Goal: Obtain resource: Download file/media

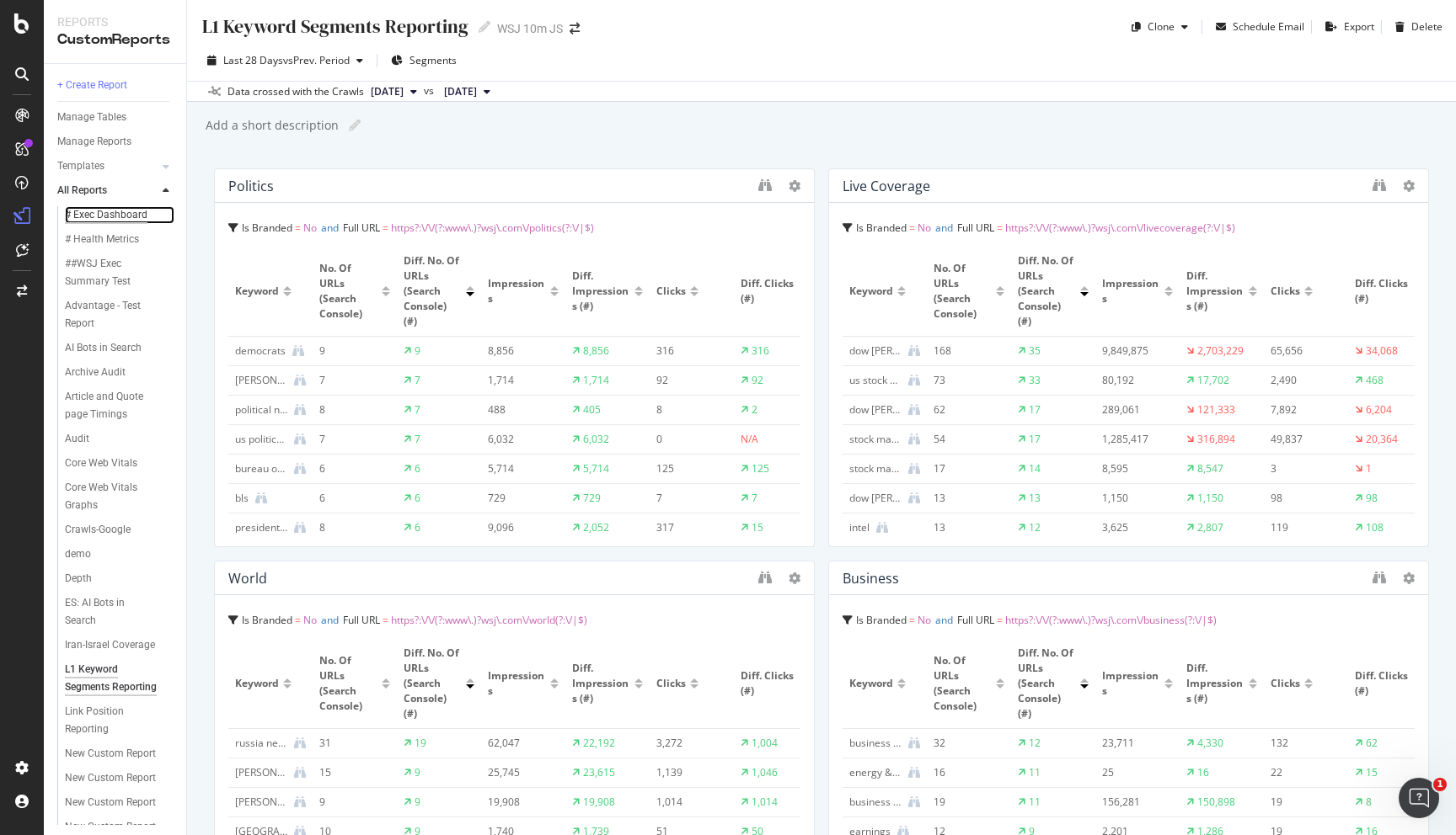
click at [118, 219] on div "# Exec Dashboard" at bounding box center [106, 216] width 82 height 18
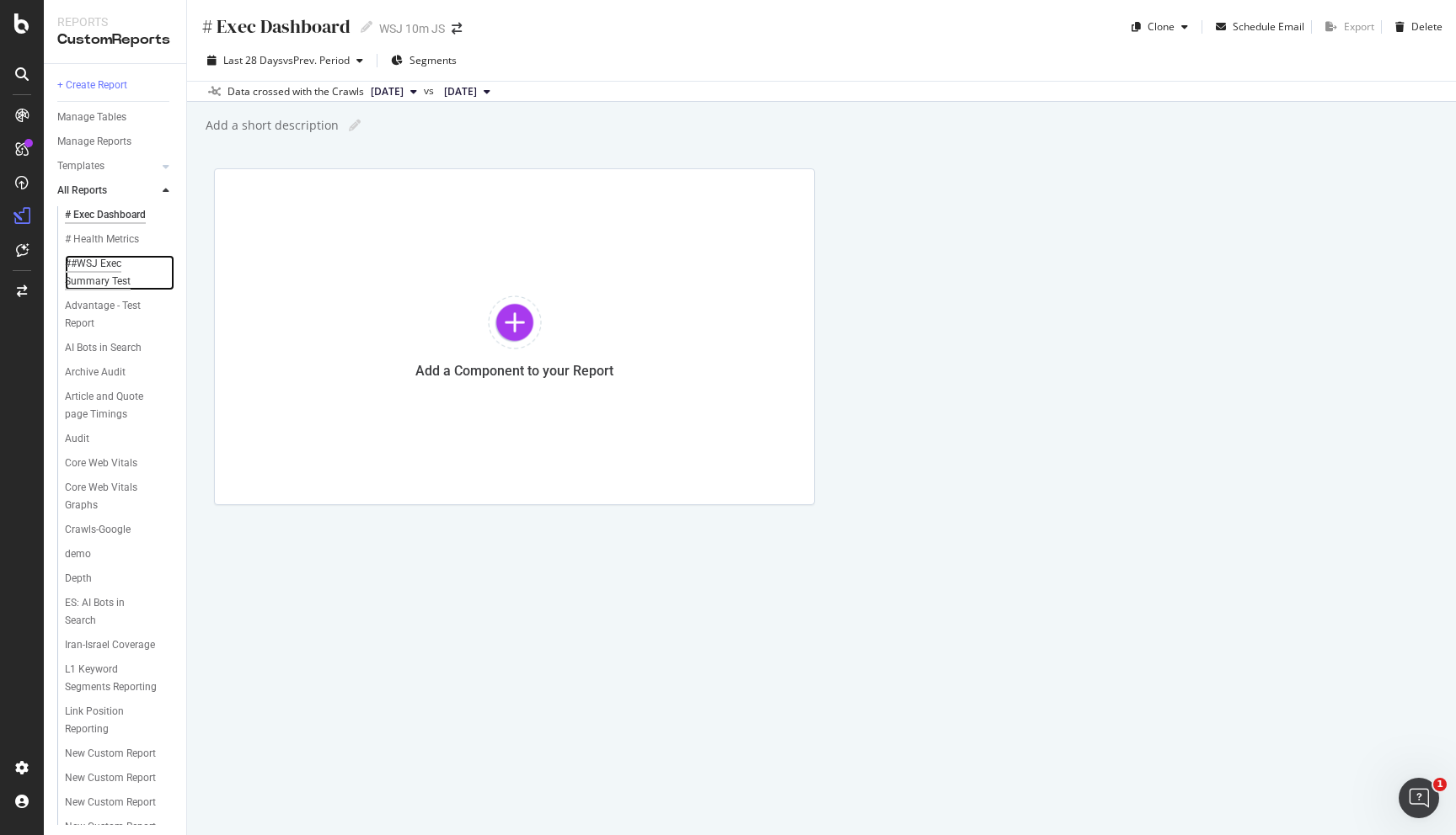
click at [80, 273] on div "##WSJ Exec Summary Test" at bounding box center [113, 272] width 97 height 35
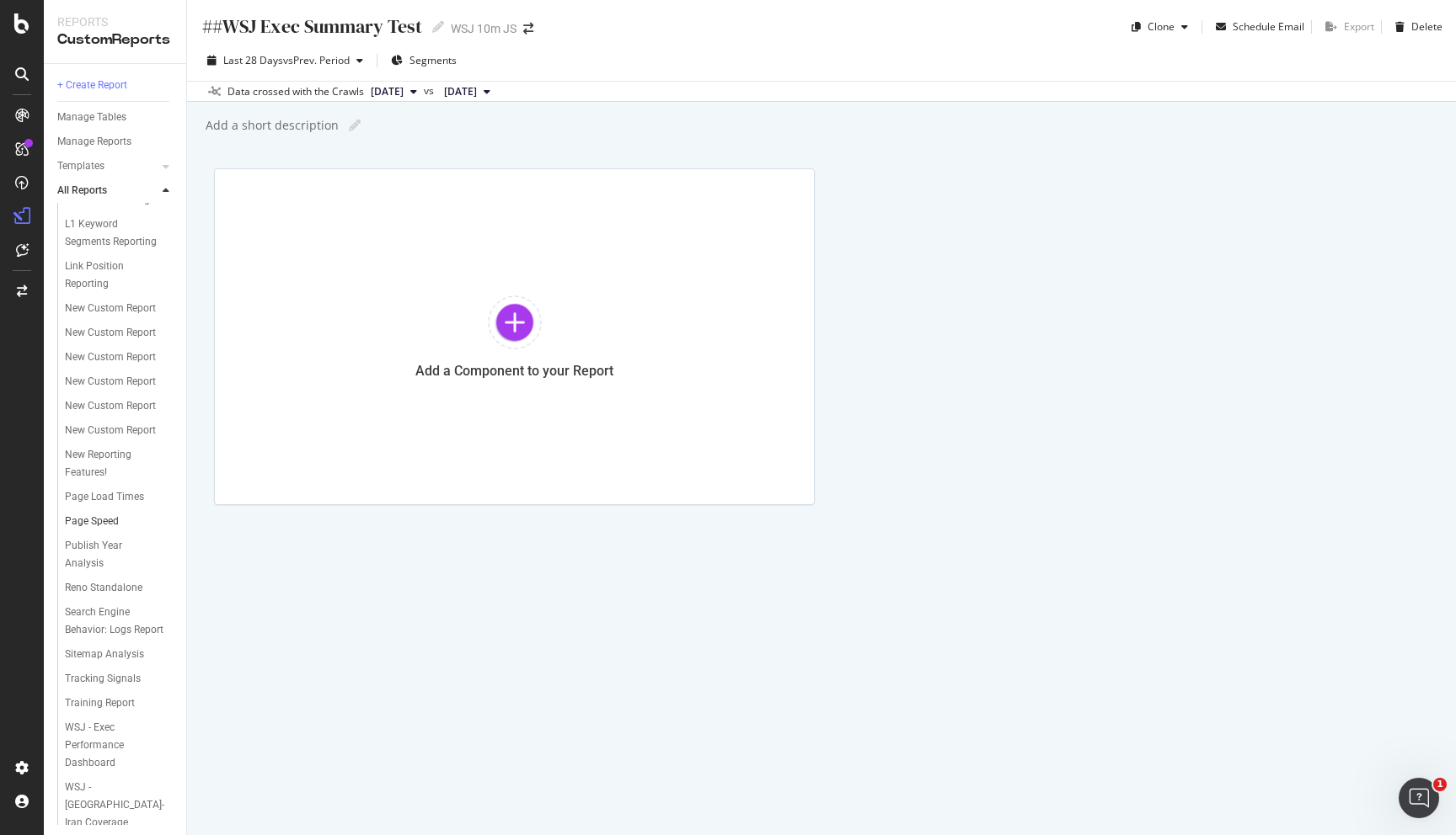
scroll to position [463, 0]
click at [105, 749] on div "WSJ - Exec Performance Dashboard" at bounding box center [114, 729] width 99 height 53
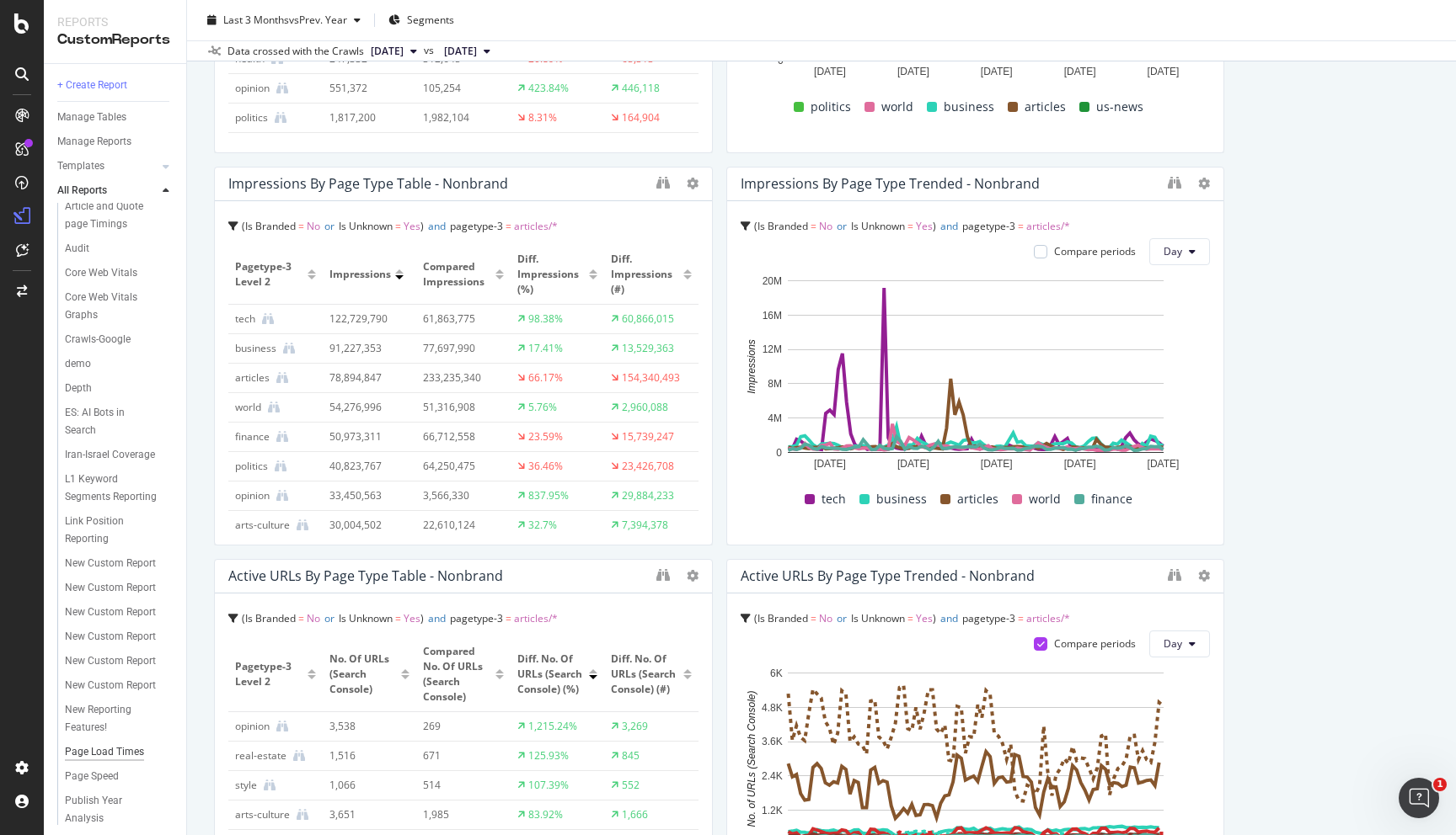
scroll to position [192, 0]
click at [114, 497] on div "L1 Keyword Segments Reporting" at bounding box center [114, 487] width 99 height 35
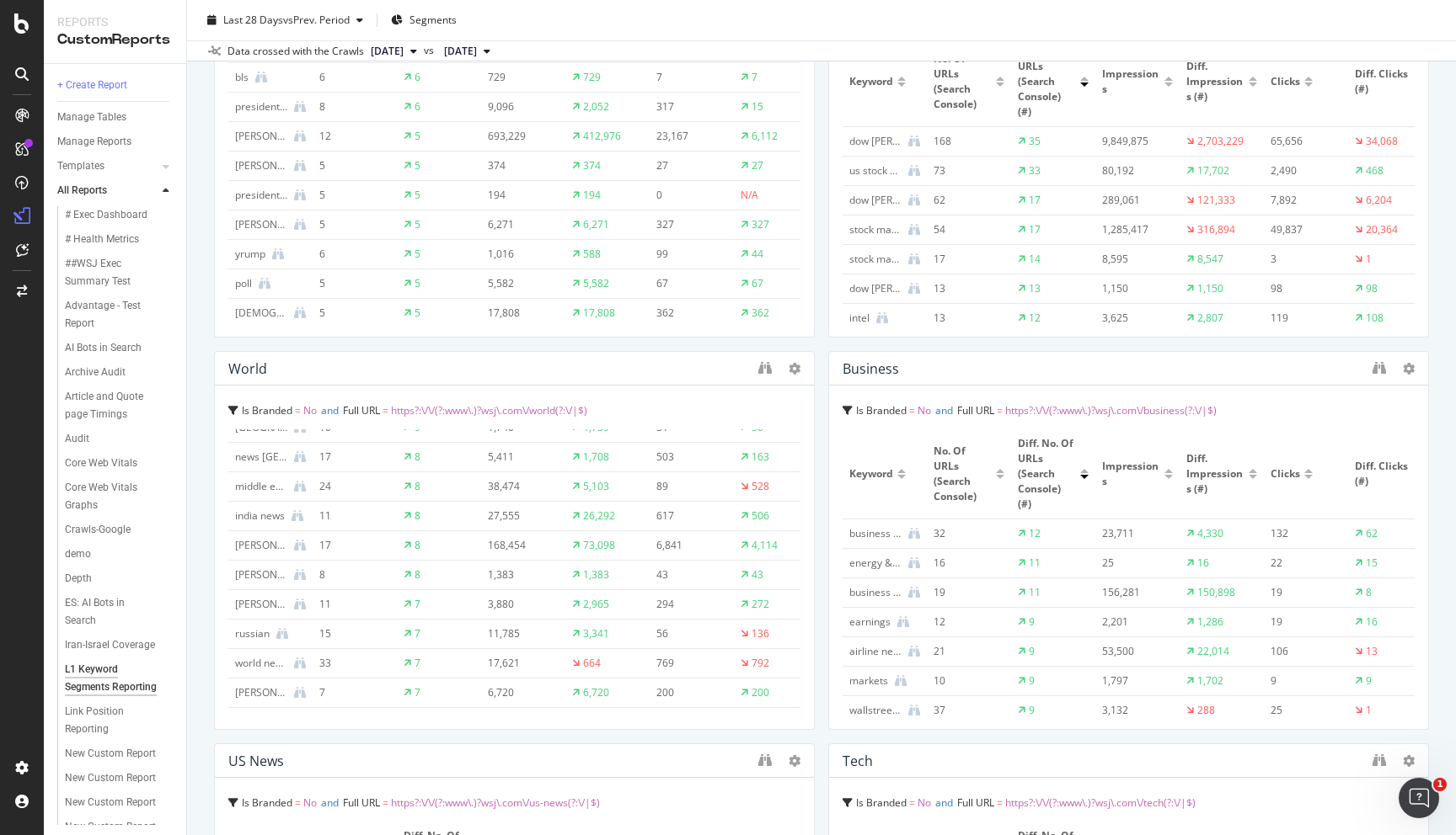
scroll to position [227, 0]
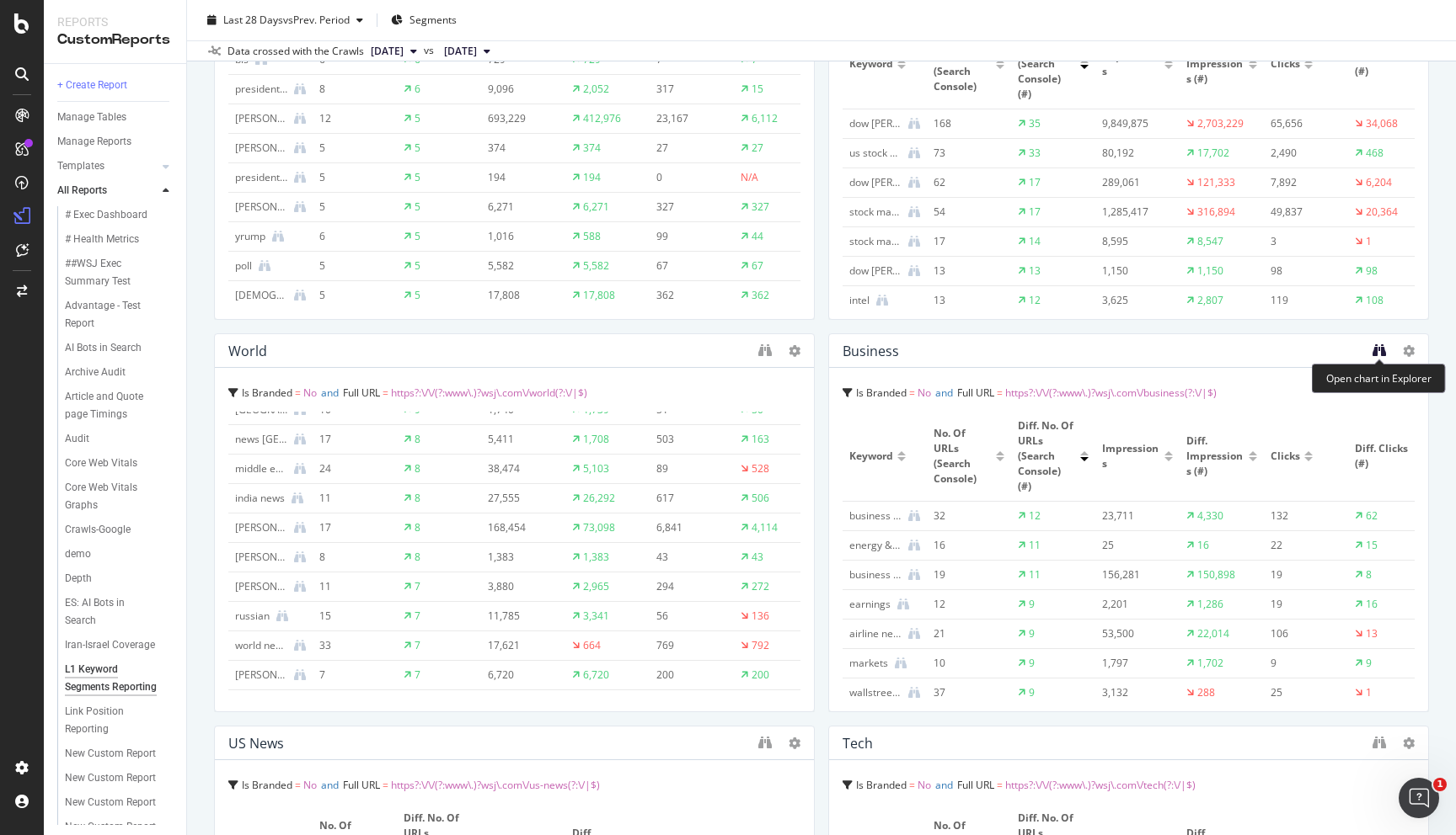
click at [1378, 353] on icon "binoculars" at bounding box center [1380, 351] width 14 height 14
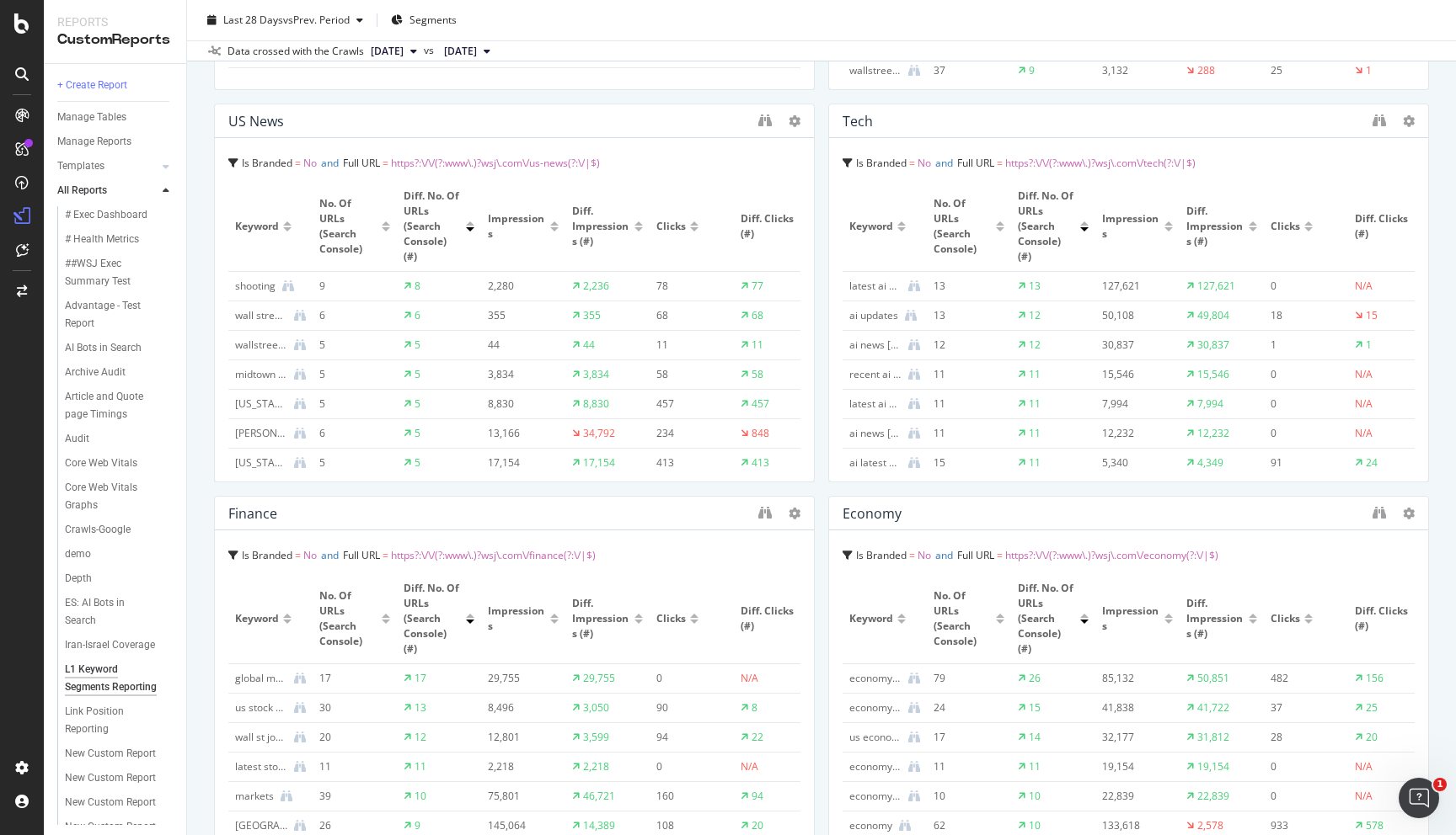
scroll to position [877, 0]
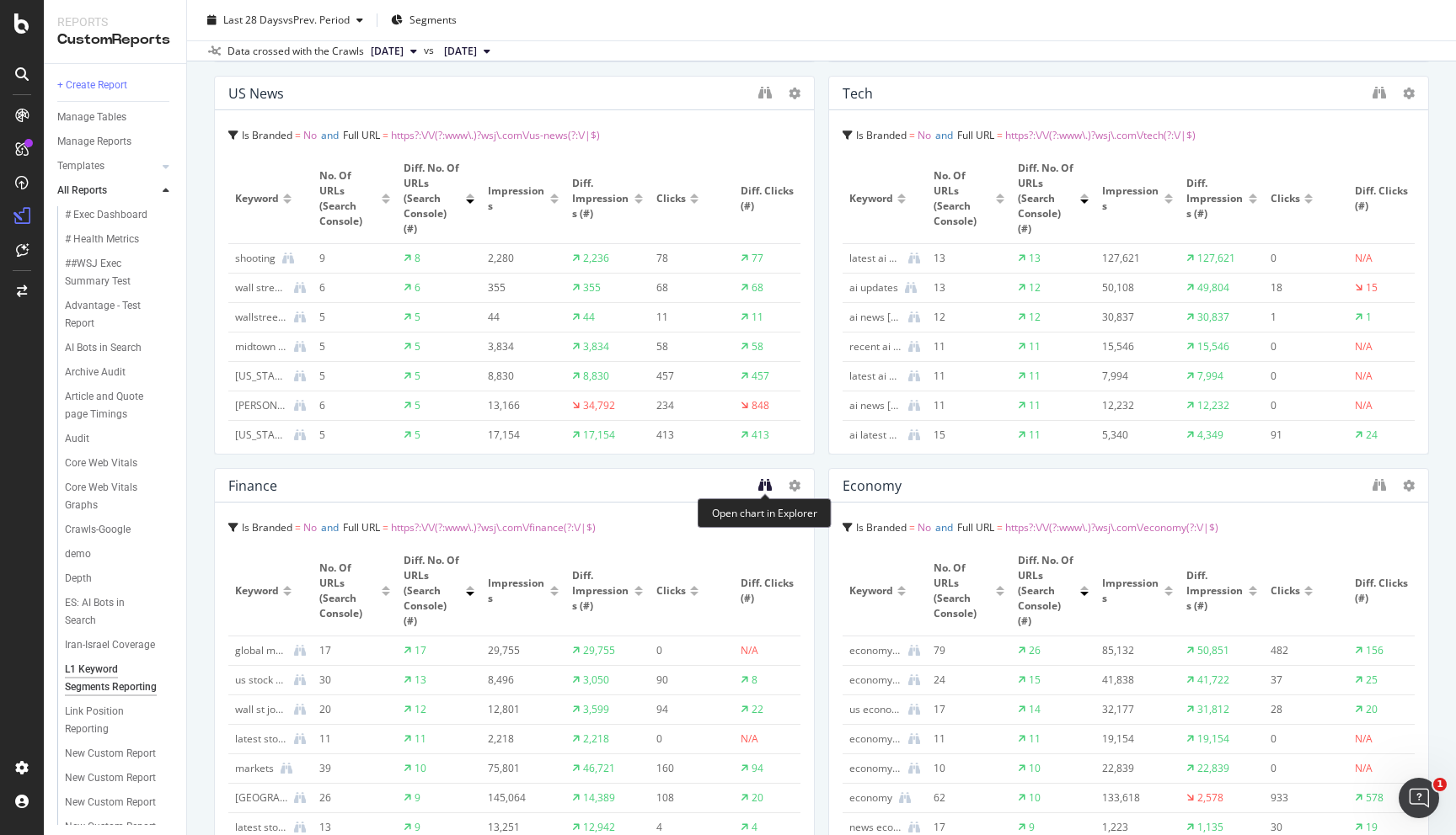
click at [768, 485] on icon "binoculars" at bounding box center [765, 485] width 14 height 14
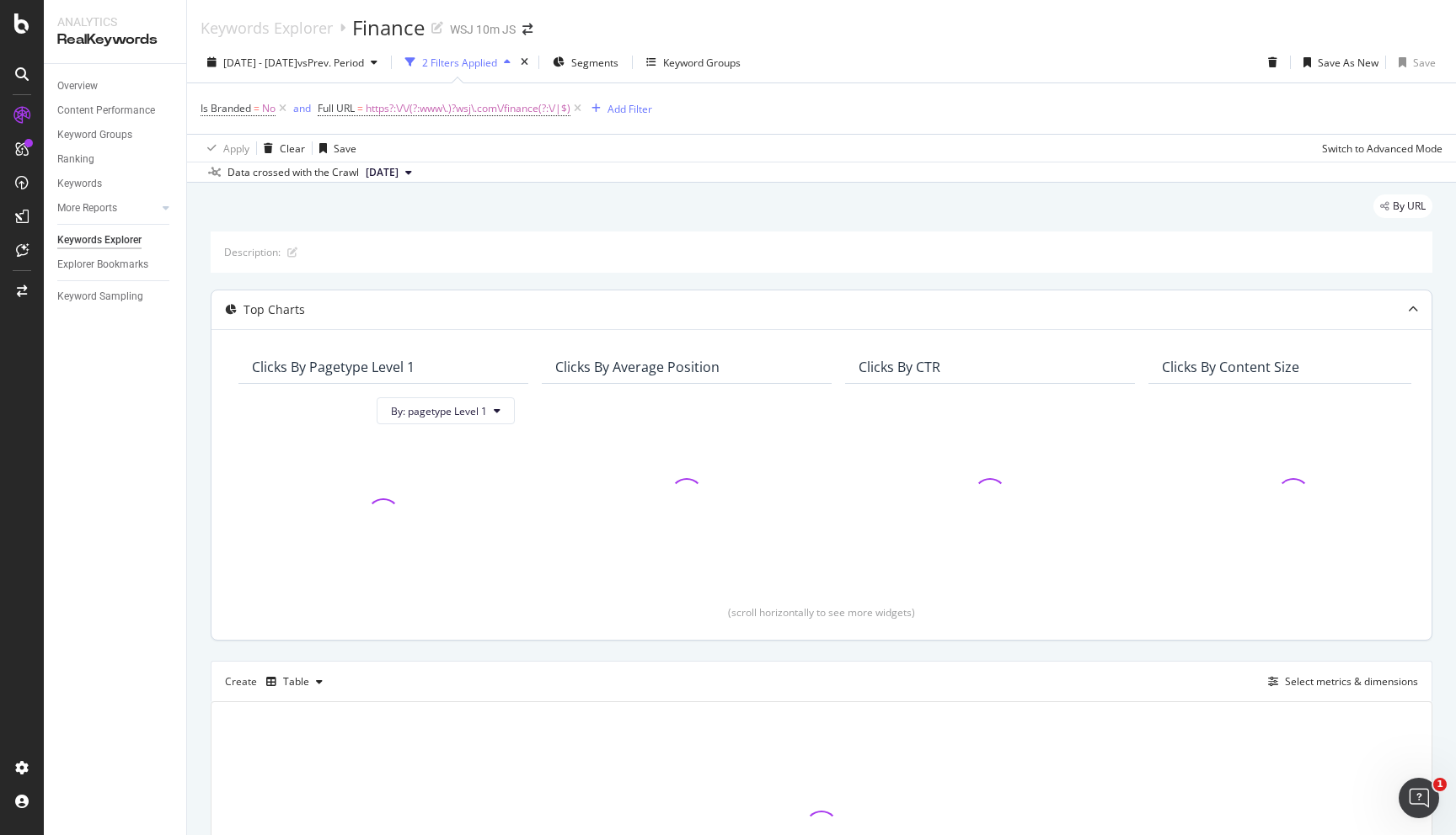
scroll to position [178, 0]
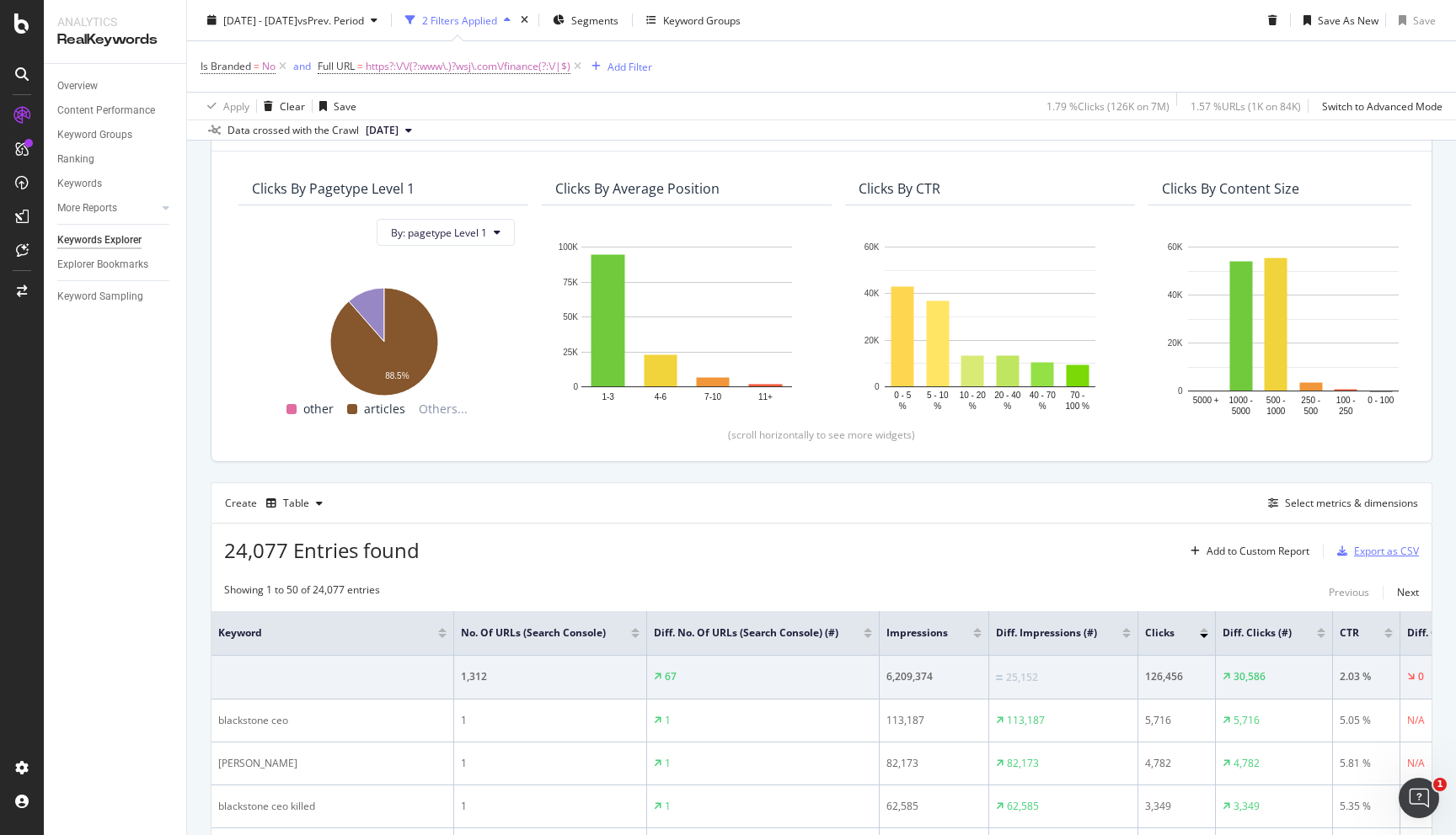
click at [1383, 556] on div "Export as CSV" at bounding box center [1386, 551] width 65 height 15
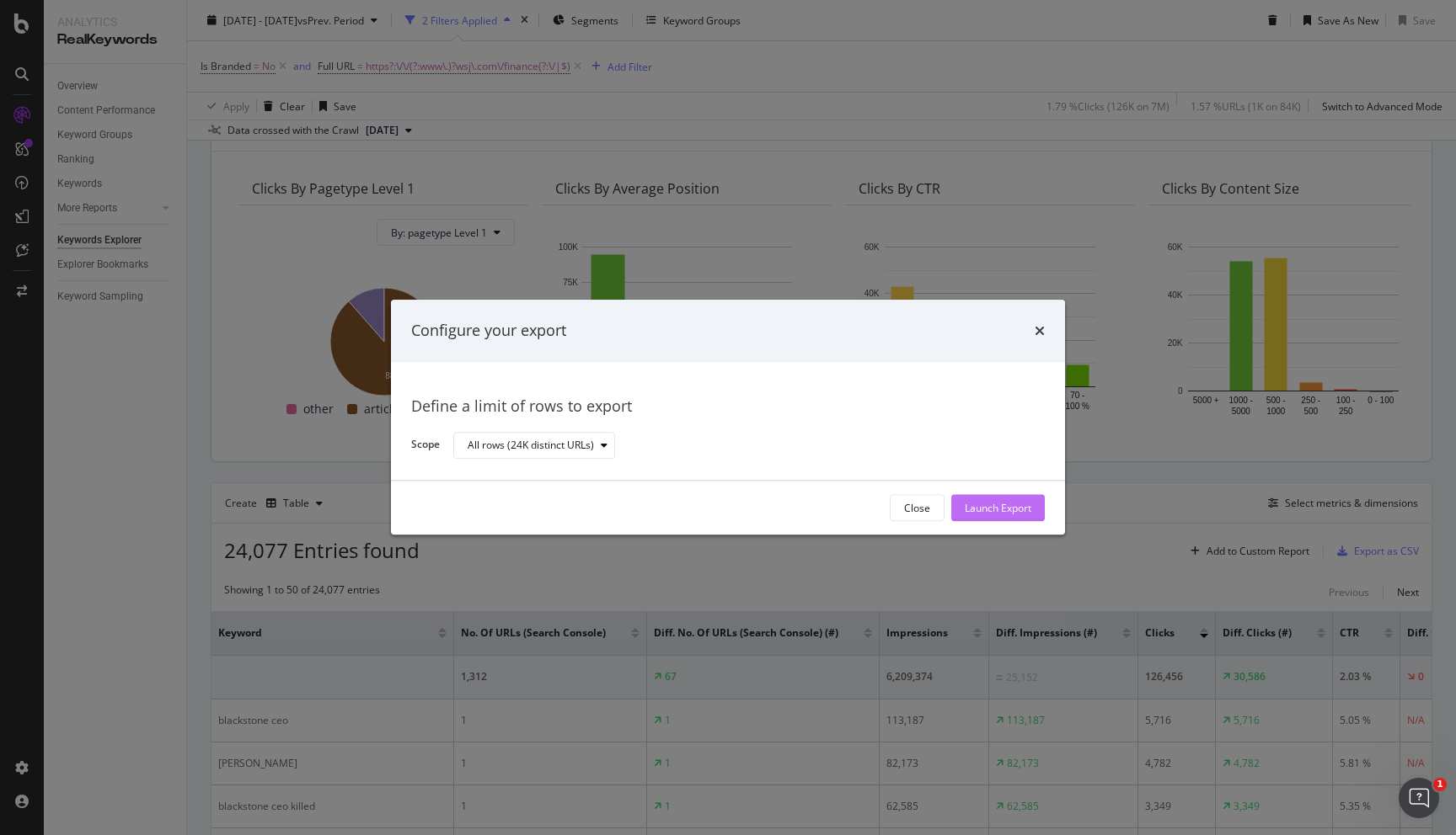
click at [990, 511] on div "Launch Export" at bounding box center [998, 508] width 67 height 15
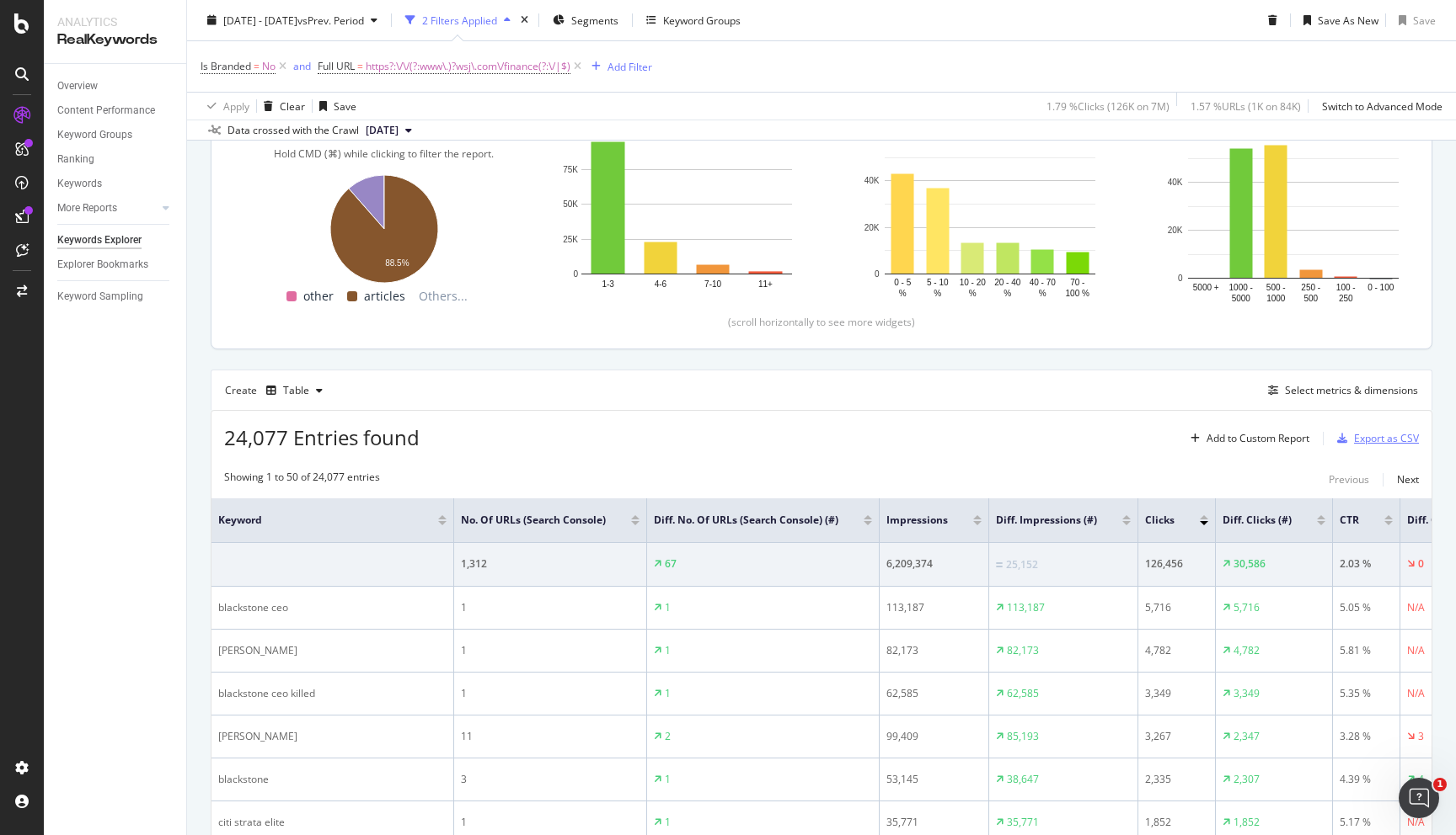
scroll to position [0, 0]
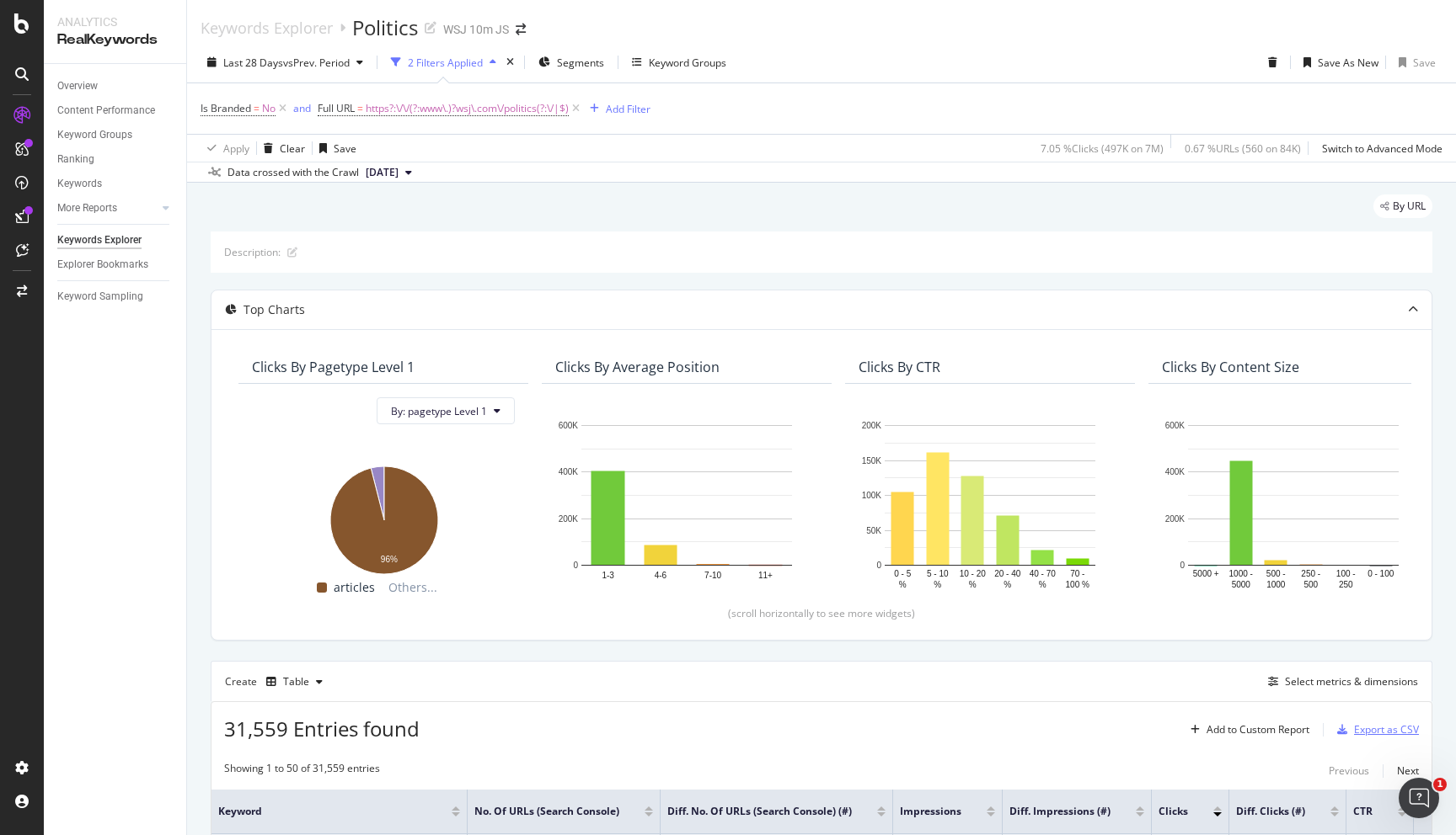
click at [1375, 735] on div "Export as CSV" at bounding box center [1386, 729] width 65 height 15
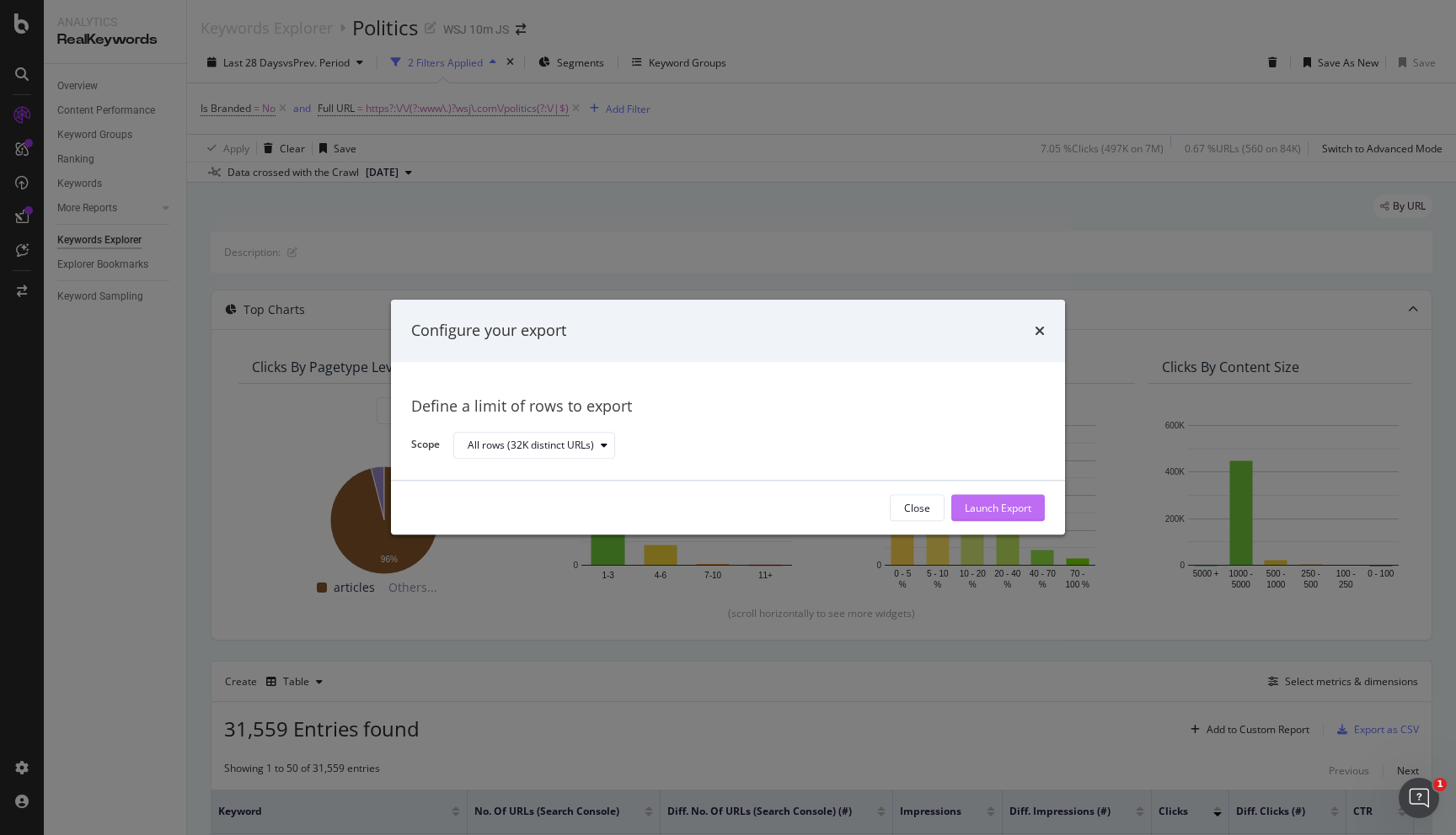
click at [1024, 517] on div "Launch Export" at bounding box center [998, 509] width 67 height 25
